Goal: Task Accomplishment & Management: Manage account settings

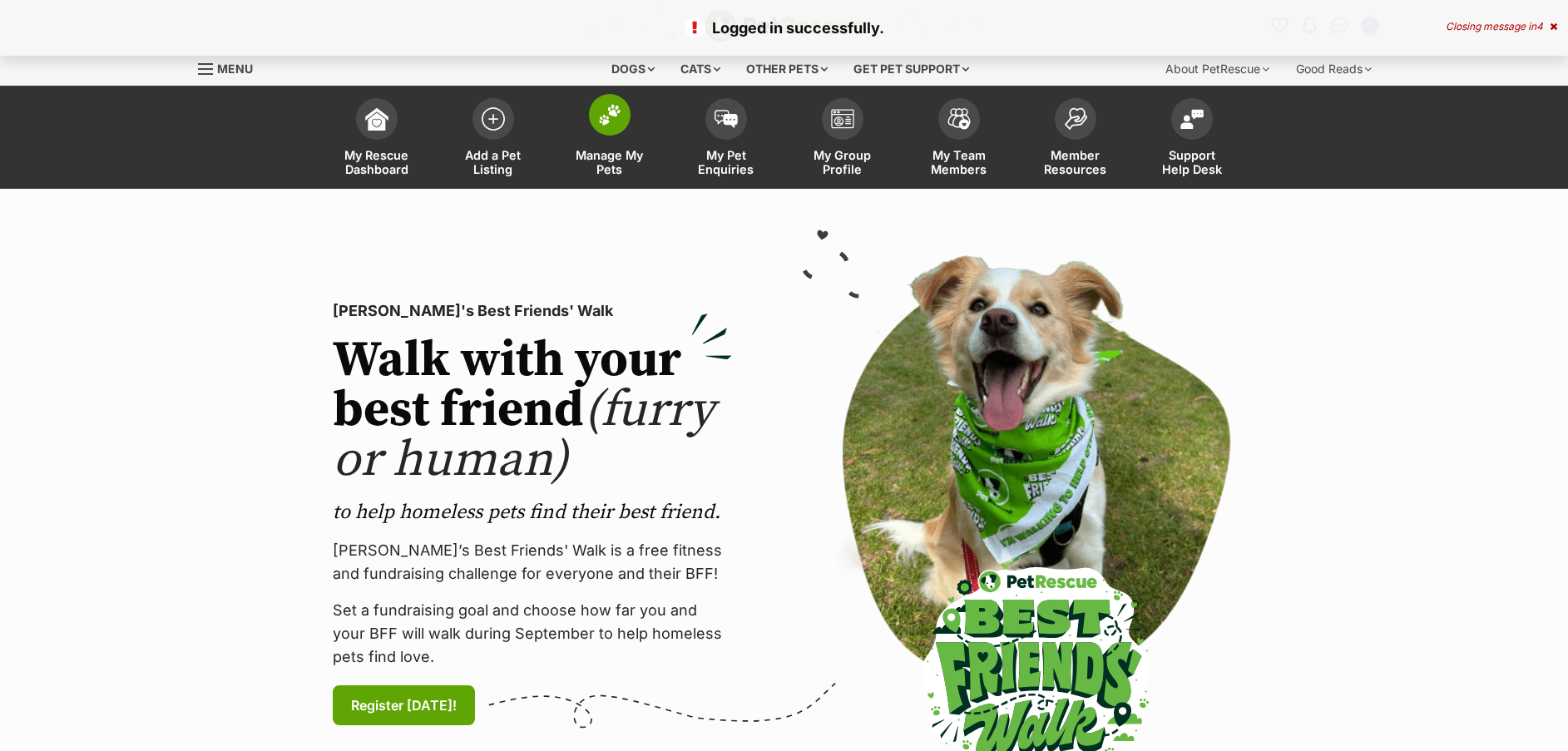
click at [605, 123] on img at bounding box center [609, 114] width 23 height 21
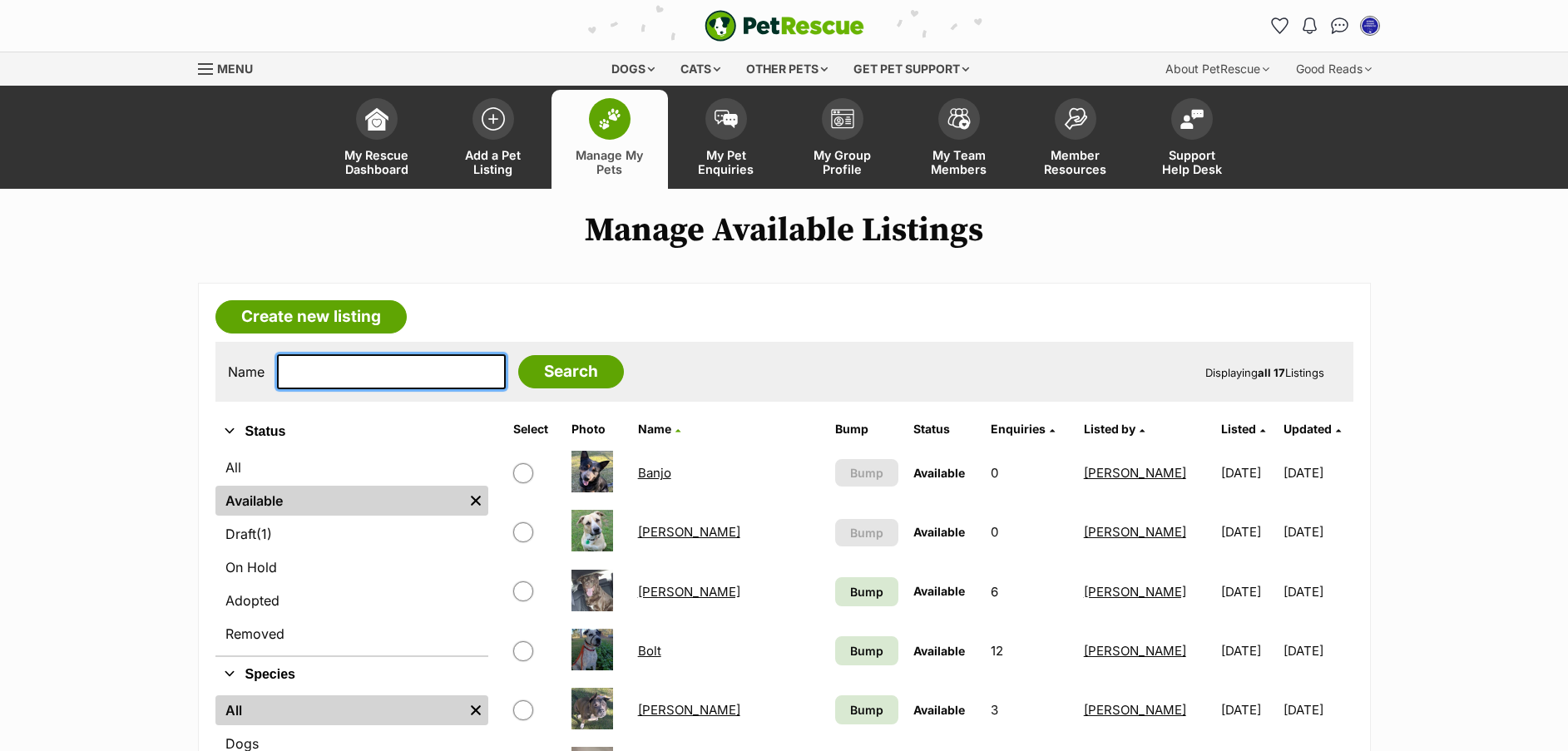
click at [357, 363] on input "text" at bounding box center [390, 372] width 228 height 35
type input "riley"
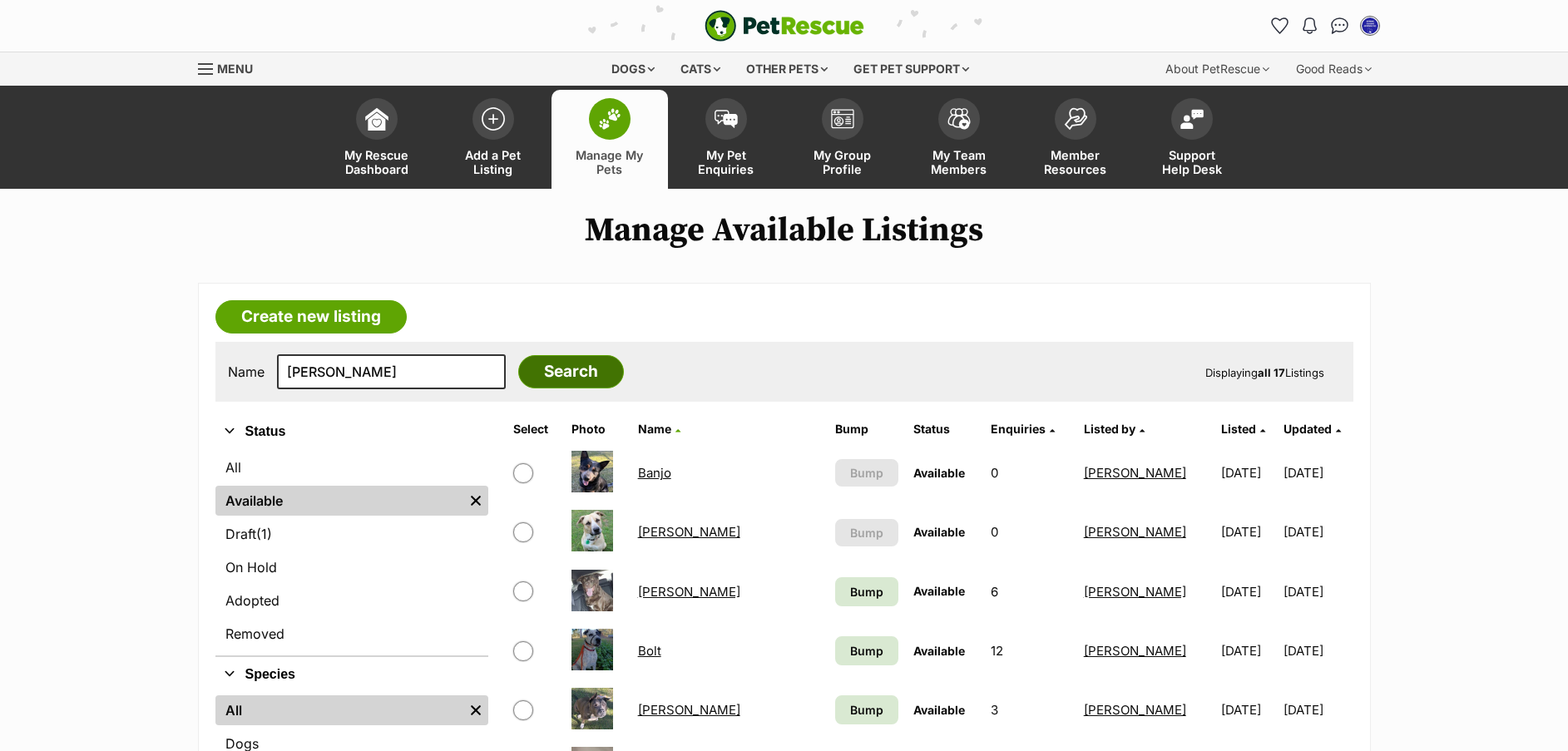
click at [550, 375] on input "Search" at bounding box center [571, 372] width 105 height 33
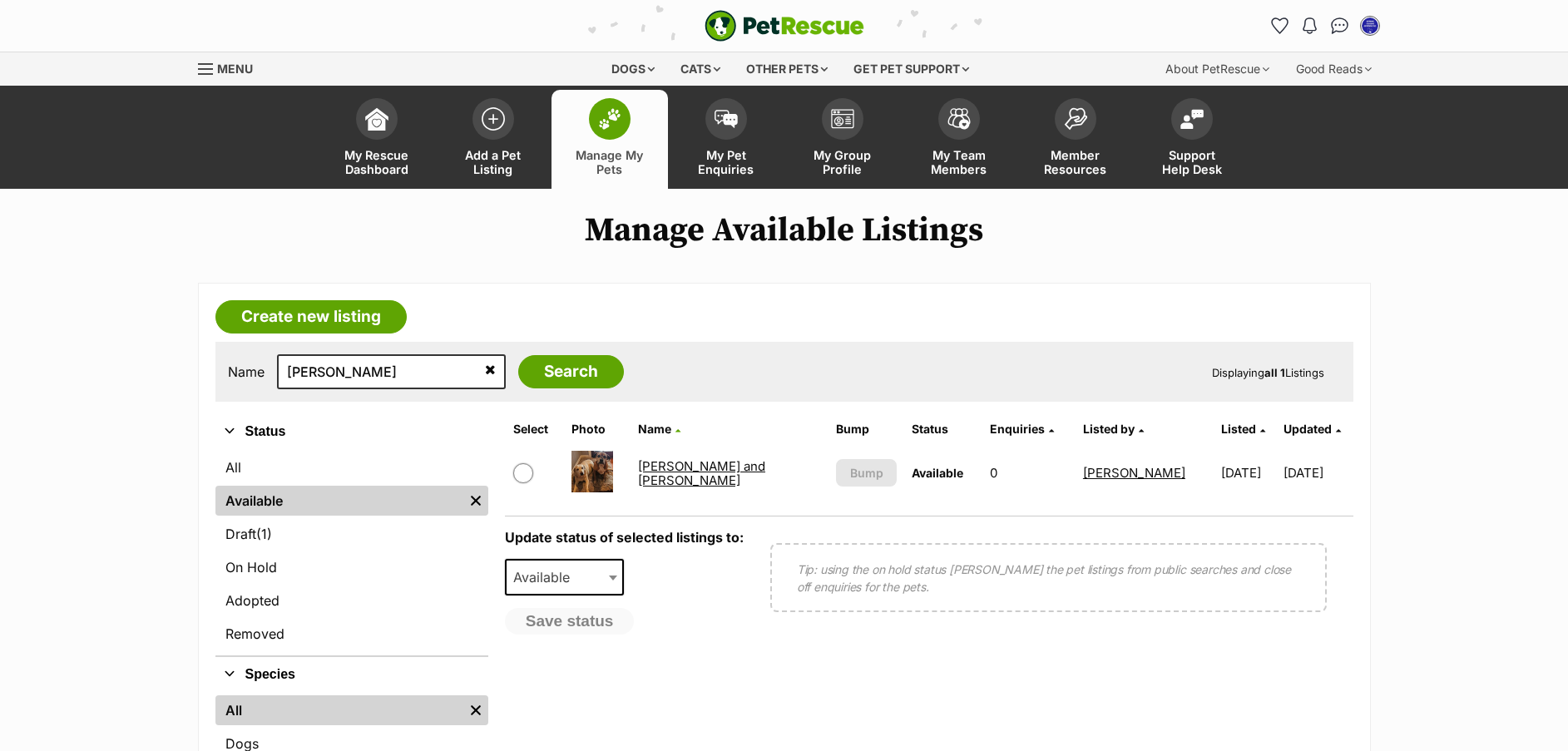
click at [694, 474] on link "[PERSON_NAME] and [PERSON_NAME]" at bounding box center [702, 473] width 128 height 30
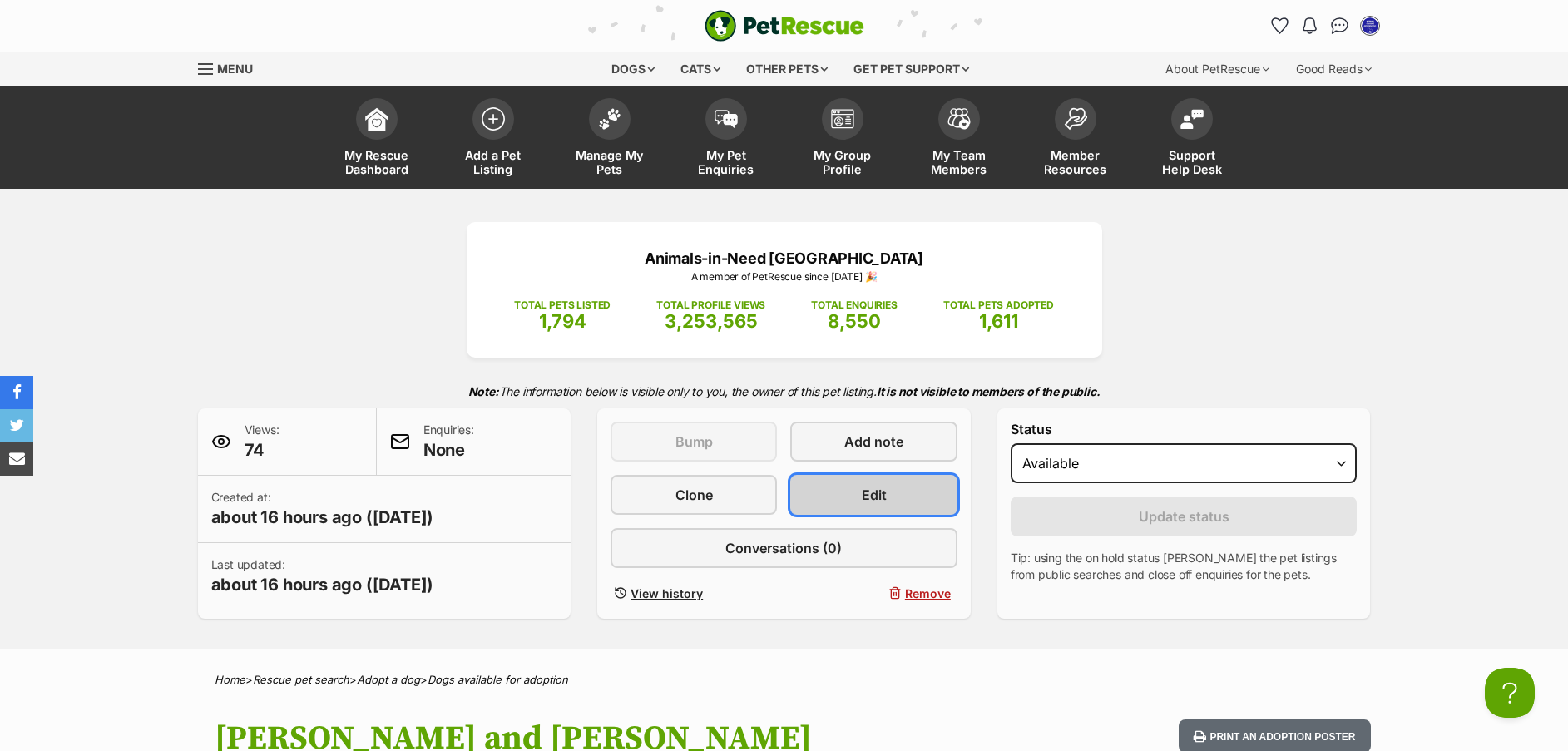
click at [851, 491] on link "Edit" at bounding box center [873, 494] width 167 height 40
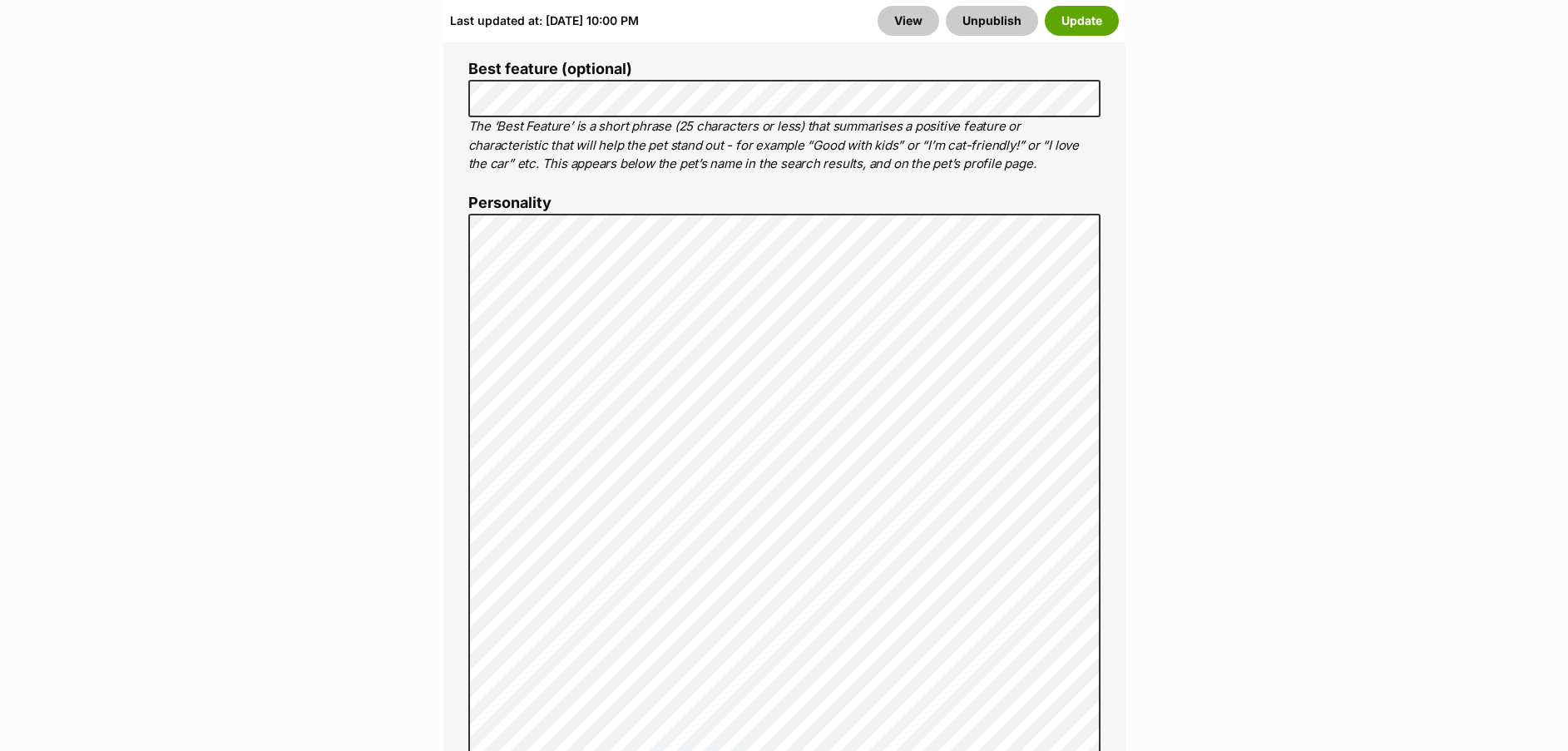
scroll to position [1254, 0]
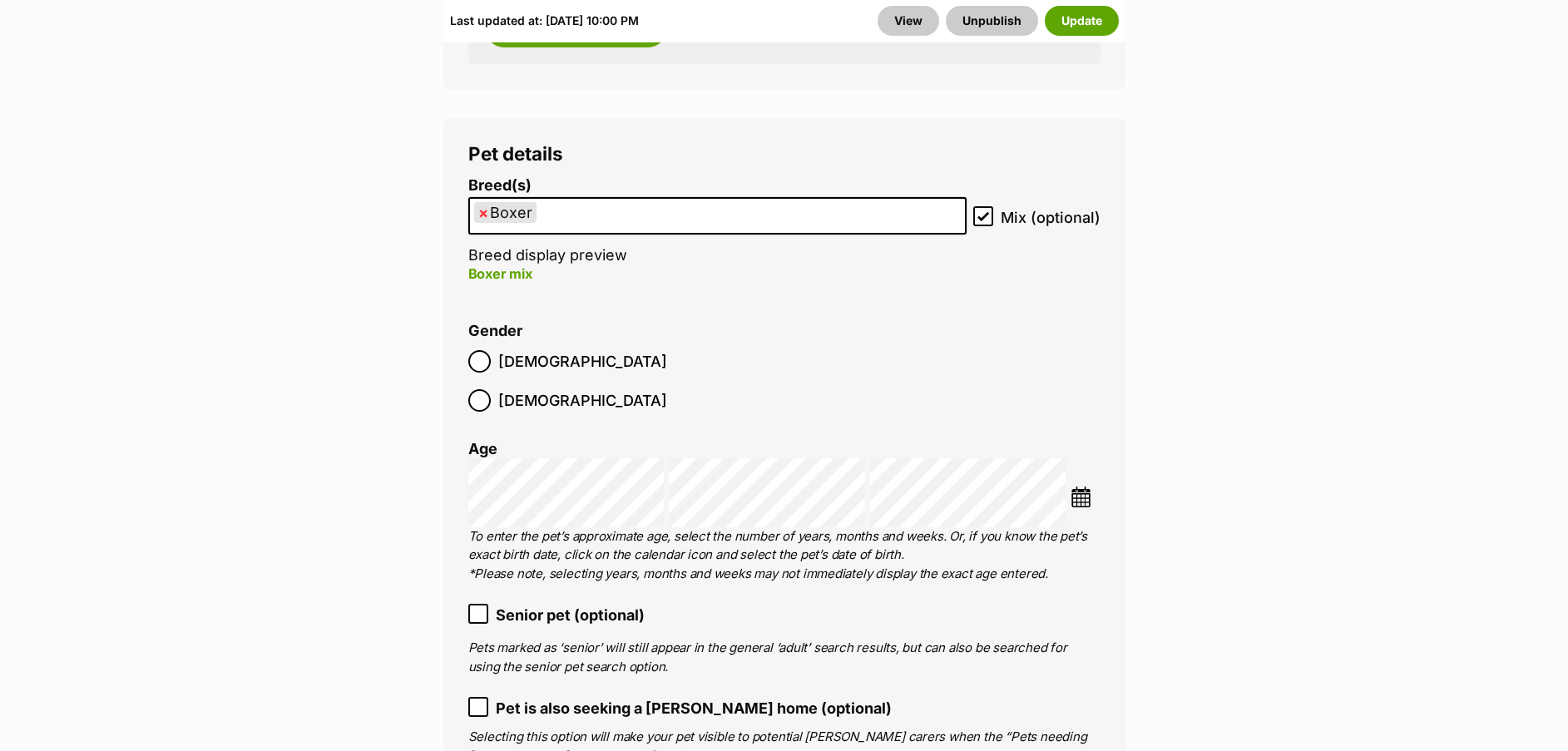
scroll to position [2650, 0]
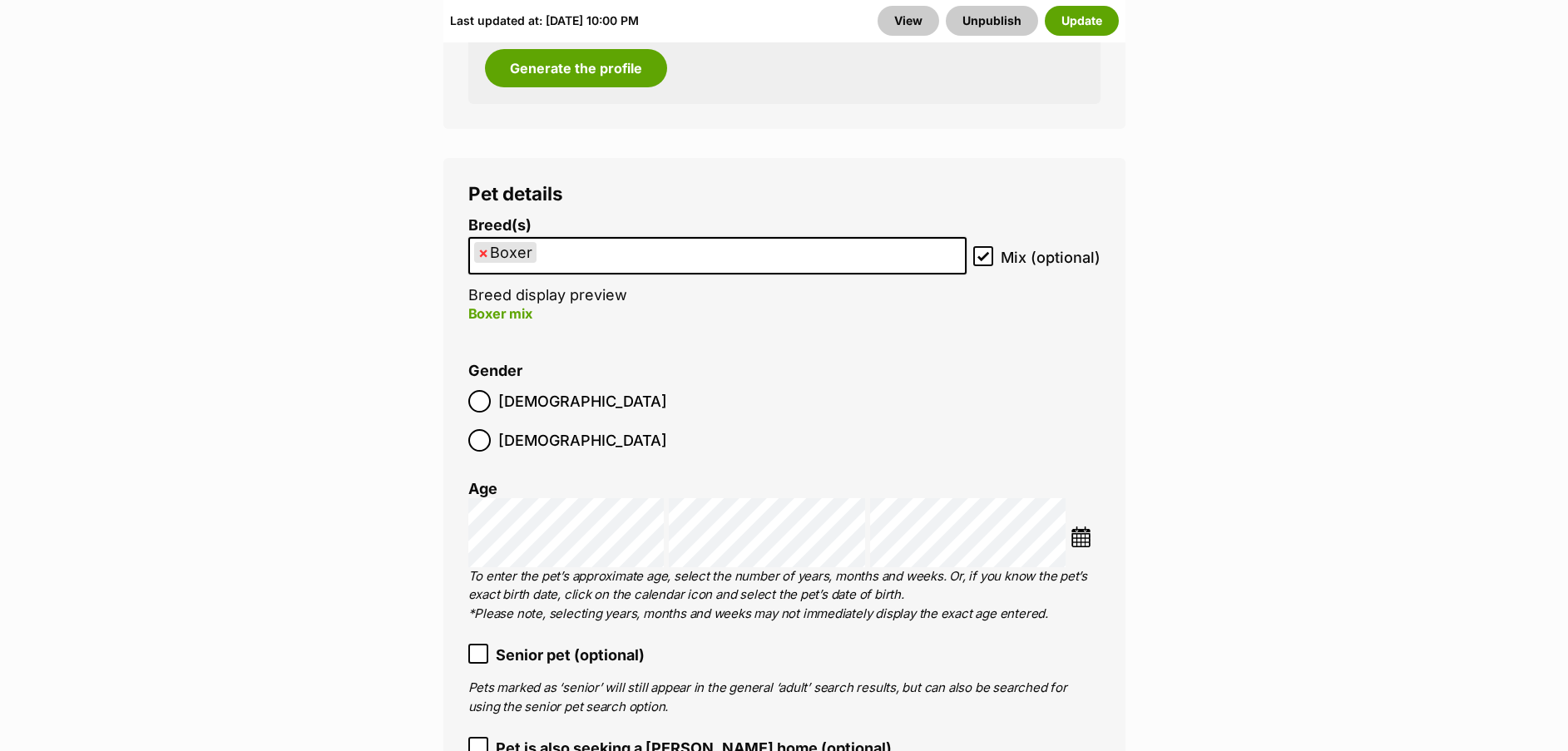
click at [662, 239] on ul "× Boxer" at bounding box center [717, 255] width 495 height 34
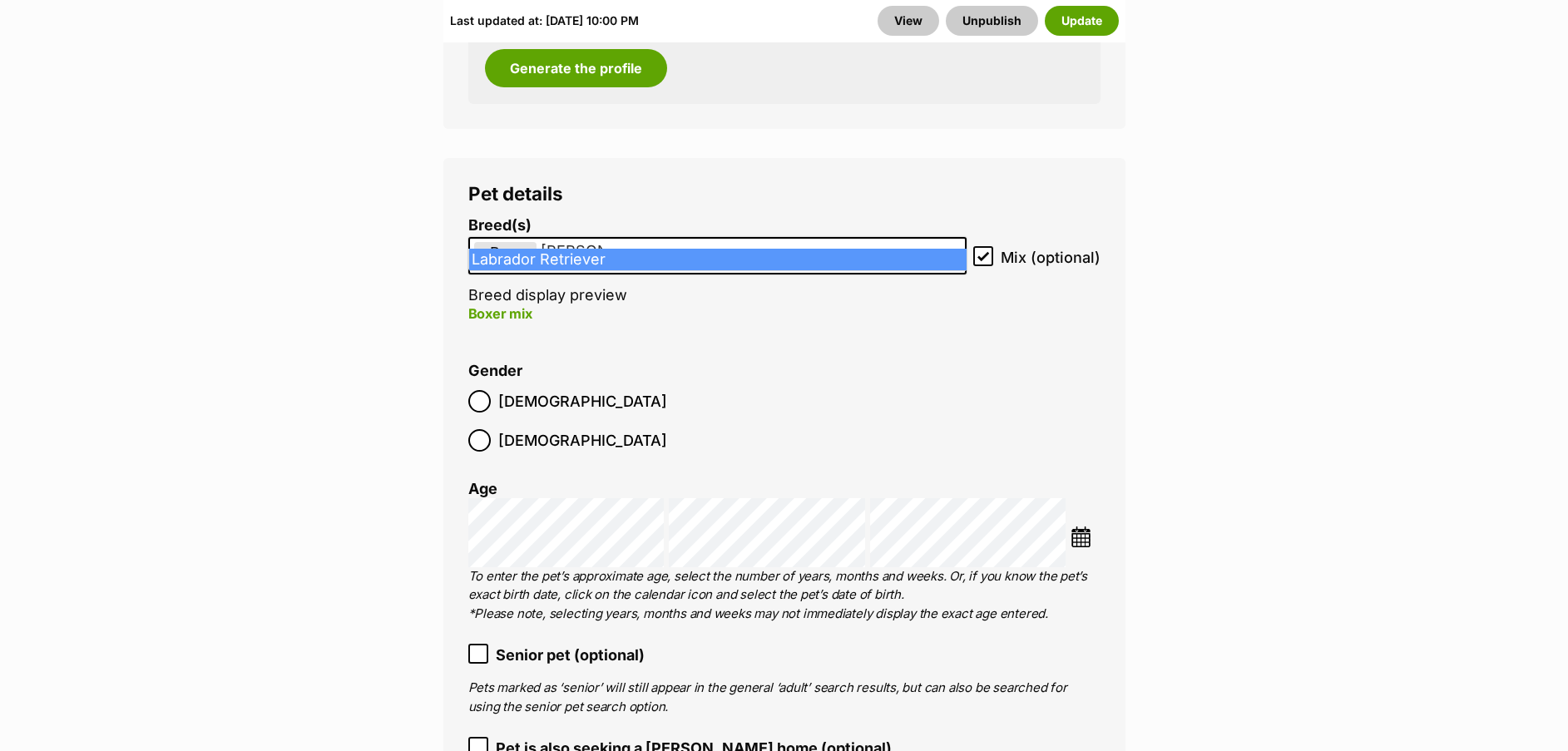
type input "[PERSON_NAME]"
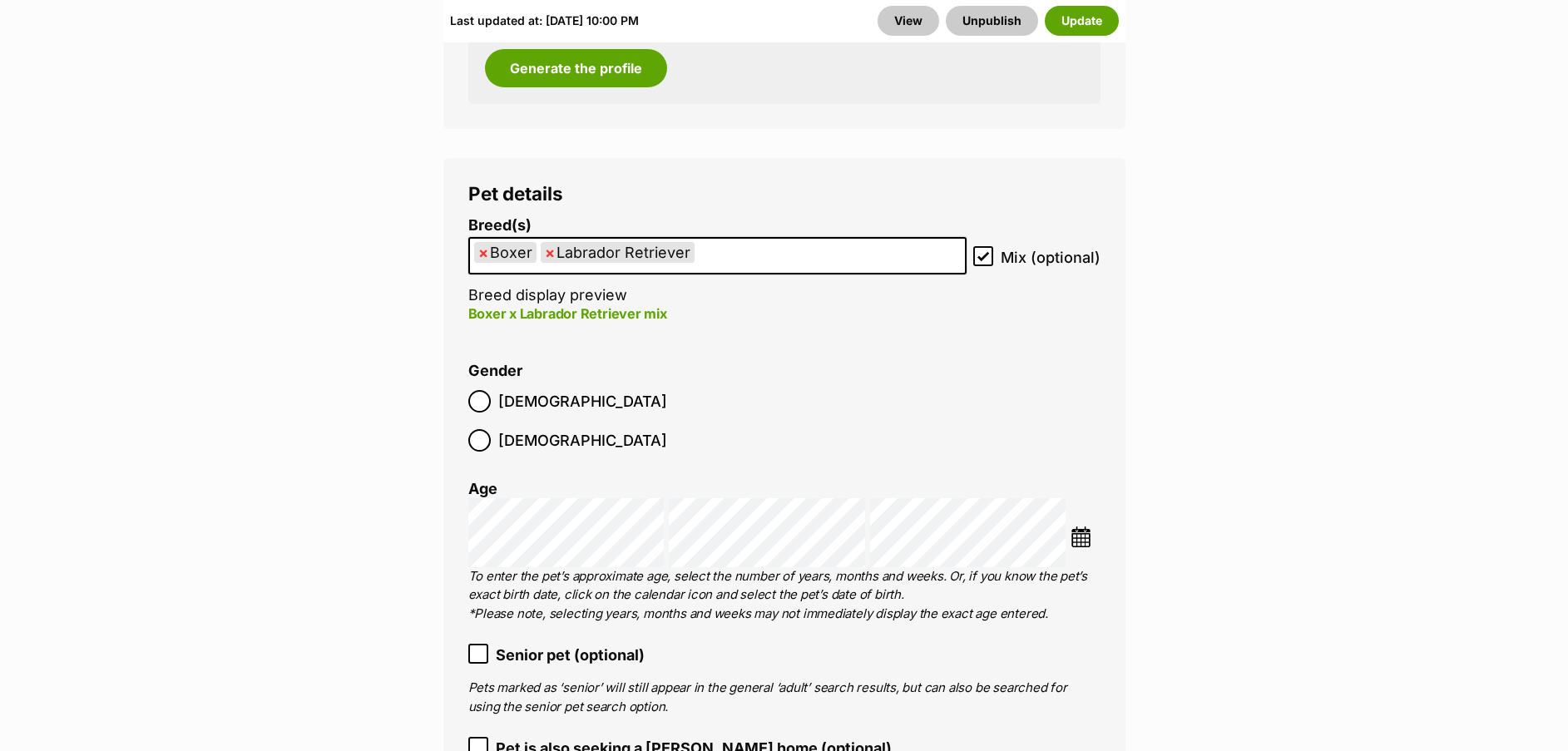
click at [546, 242] on span "×" at bounding box center [549, 252] width 10 height 20
click at [1109, 301] on div "Pet details Breed(s) Boxer Affenpinscher Afghan Hound Airedale Terrier [PERSON_…" at bounding box center [784, 563] width 682 height 811
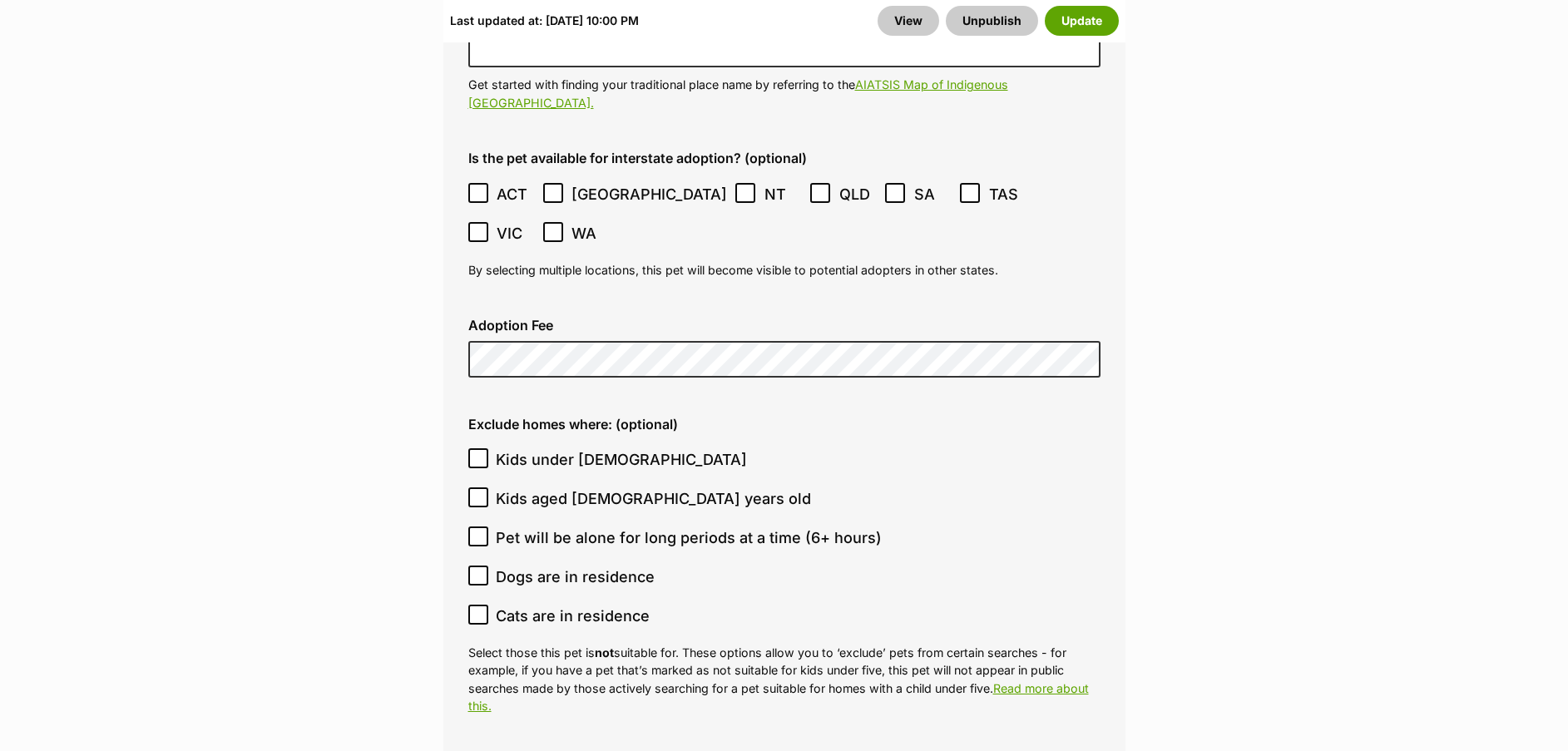
scroll to position [4963, 0]
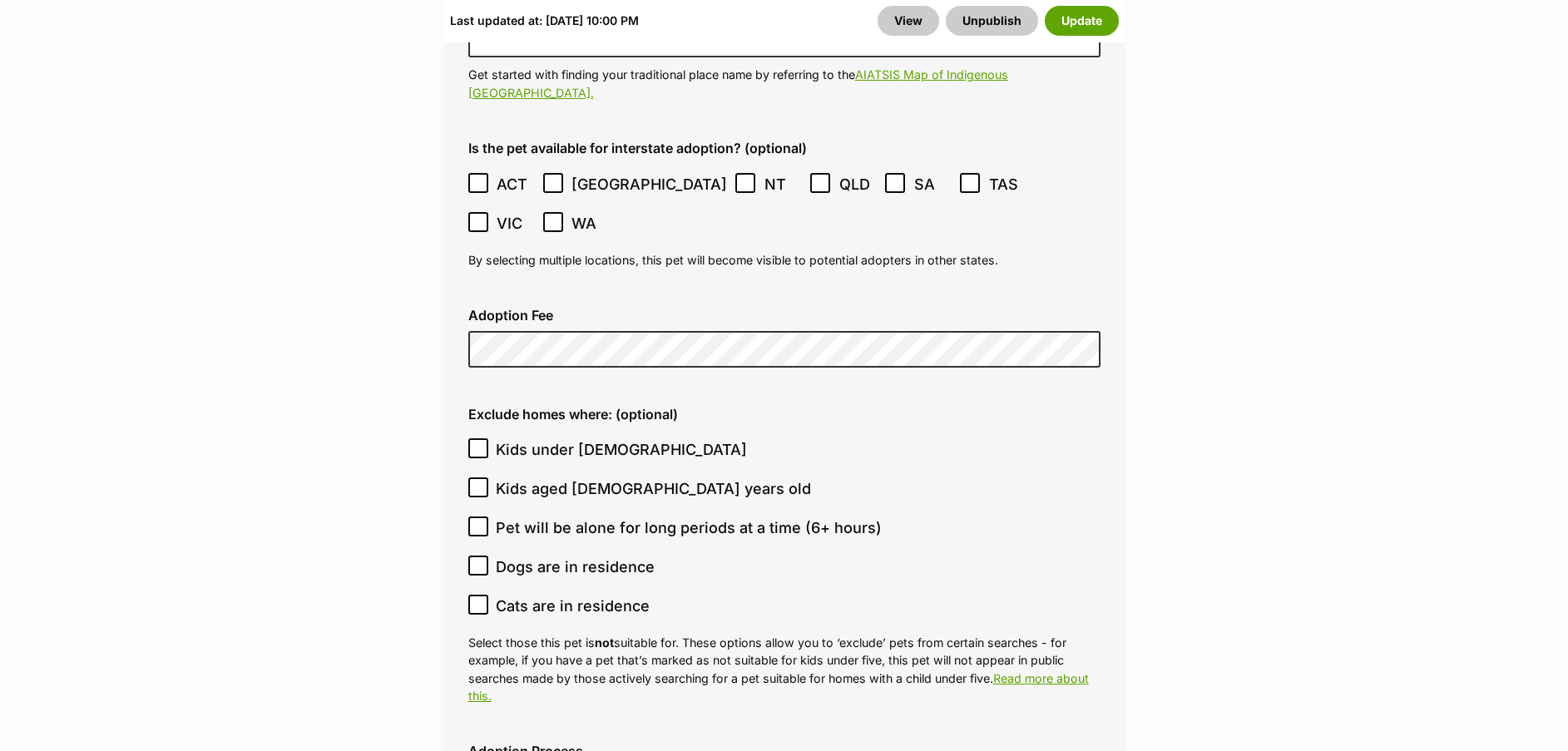
click at [476, 598] on icon at bounding box center [478, 604] width 12 height 12
click at [476, 595] on input "Cats are in residence" at bounding box center [478, 605] width 20 height 20
checkbox input "true"
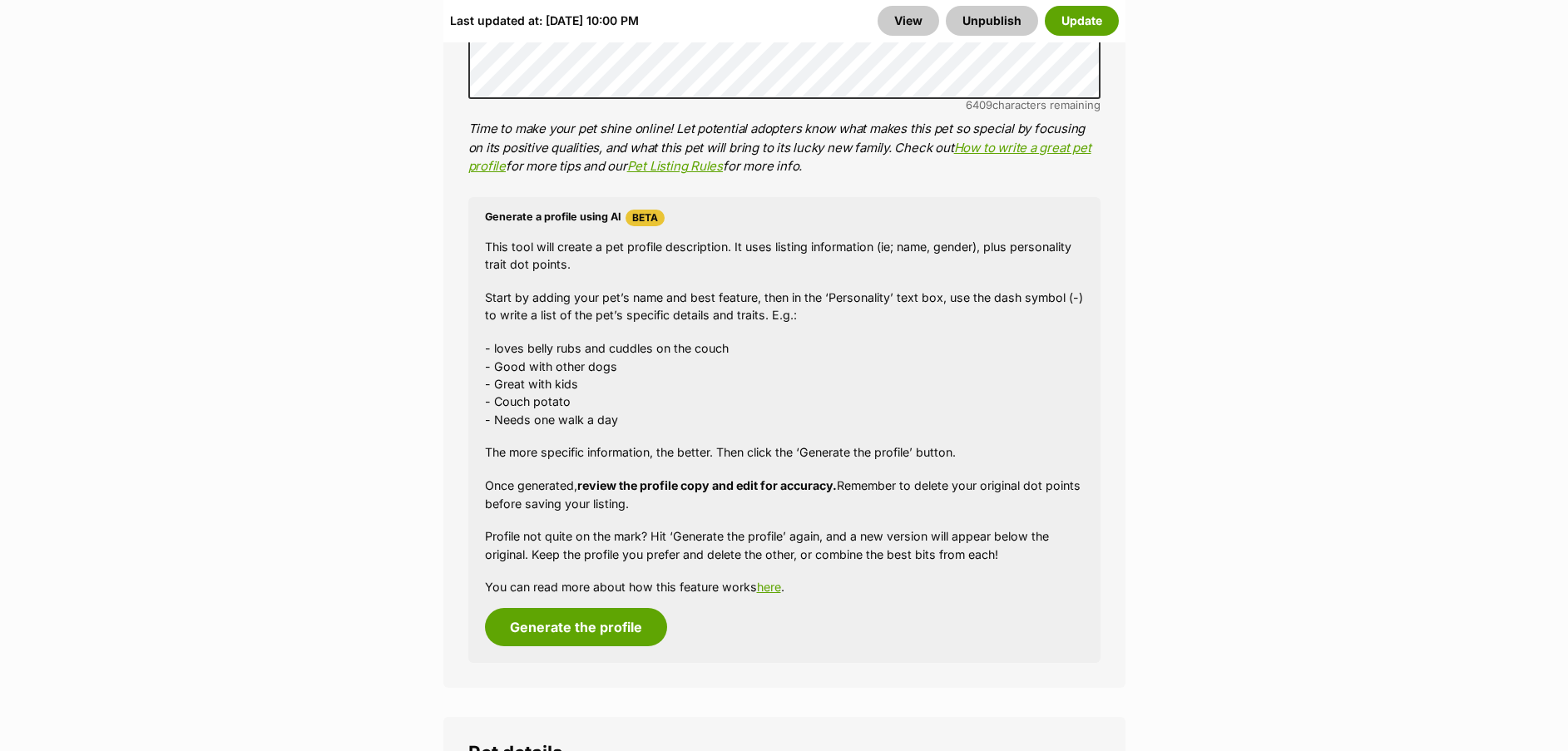
scroll to position [615, 0]
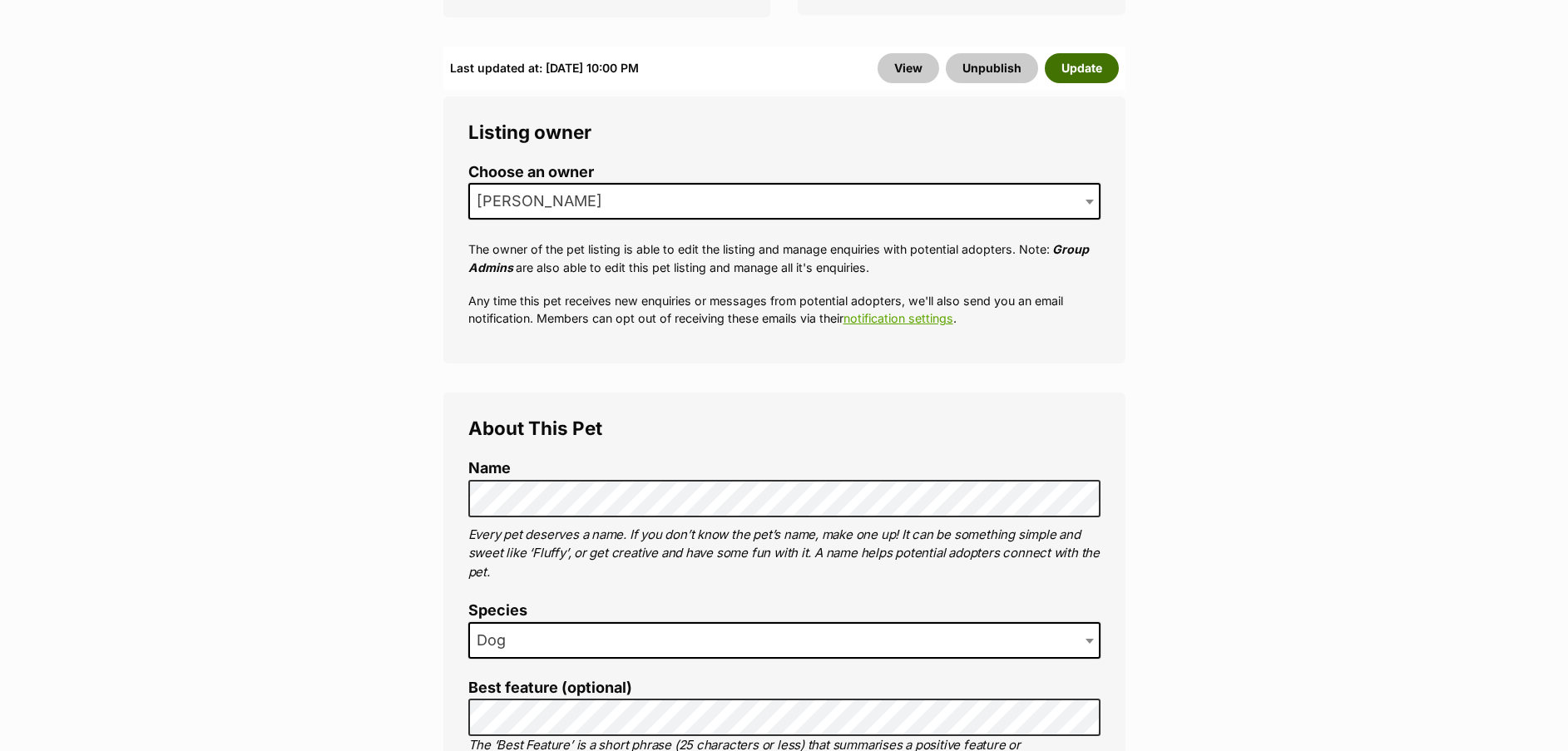
click at [1078, 54] on button "Update" at bounding box center [1081, 68] width 74 height 30
